Goal: Information Seeking & Learning: Learn about a topic

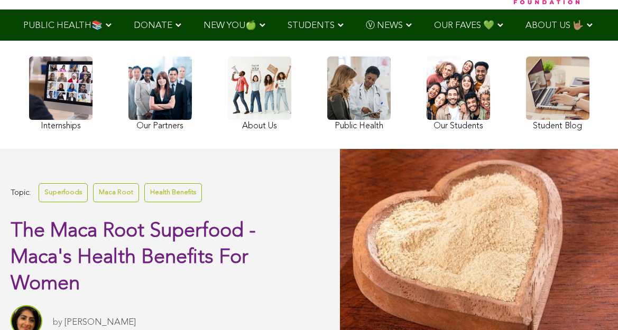
scroll to position [70, 0]
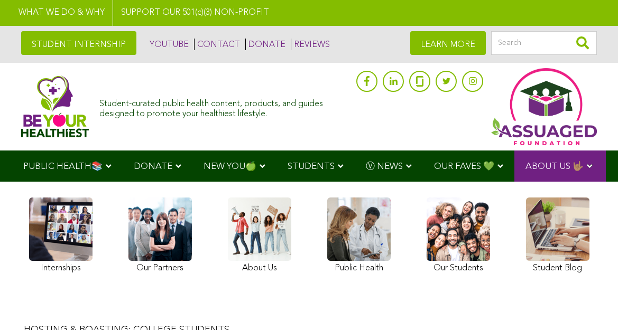
click at [353, 223] on link at bounding box center [358, 237] width 63 height 79
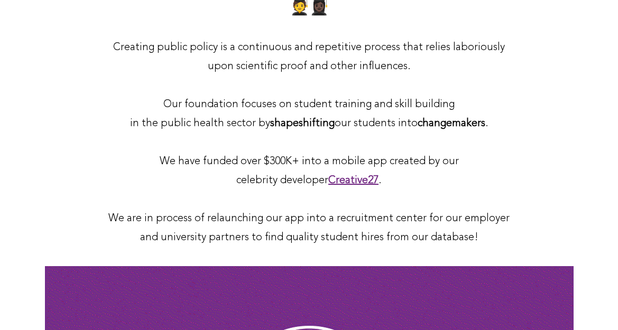
scroll to position [564, 0]
